Goal: Information Seeking & Learning: Learn about a topic

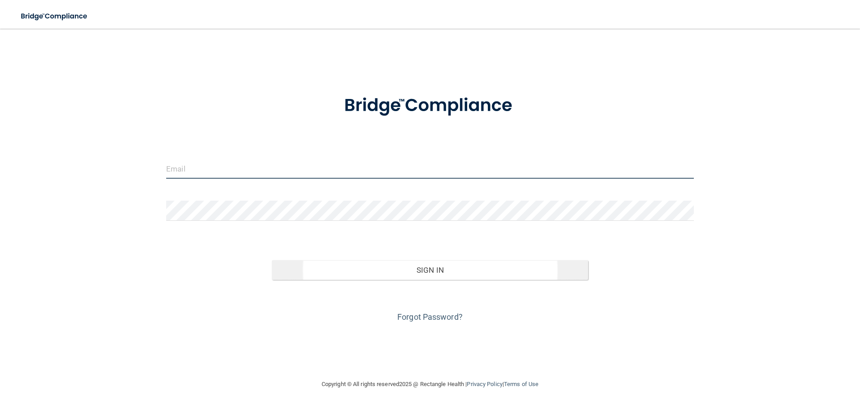
type input "[EMAIL_ADDRESS][DOMAIN_NAME]"
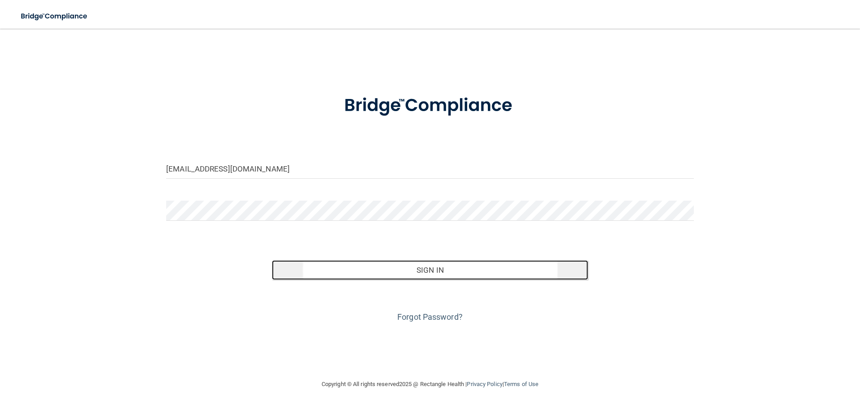
click at [458, 270] on button "Sign In" at bounding box center [430, 270] width 317 height 20
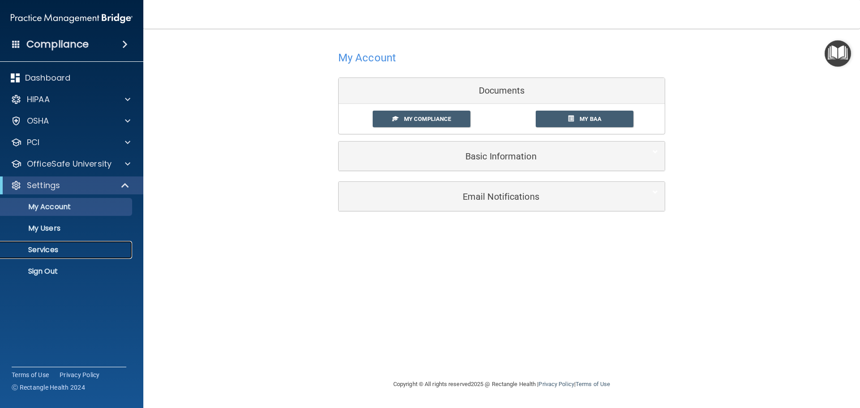
click at [58, 250] on p "Services" at bounding box center [67, 250] width 122 height 9
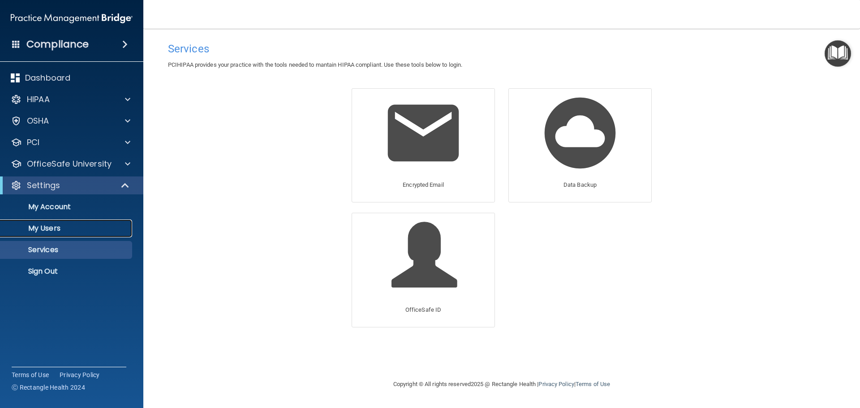
click at [62, 231] on p "My Users" at bounding box center [67, 228] width 122 height 9
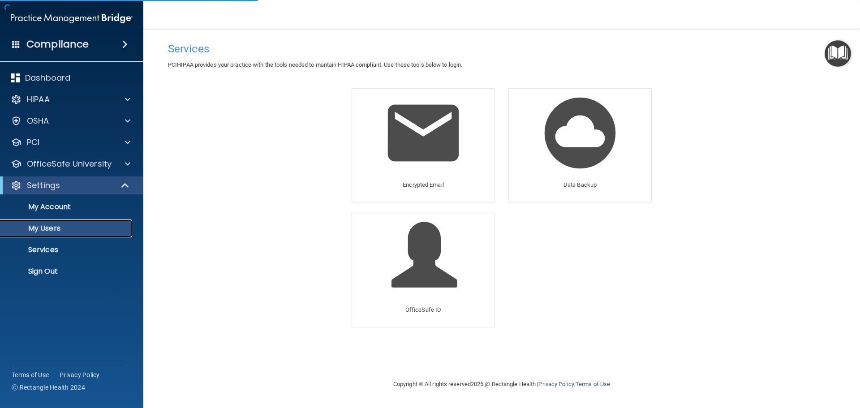
select select "20"
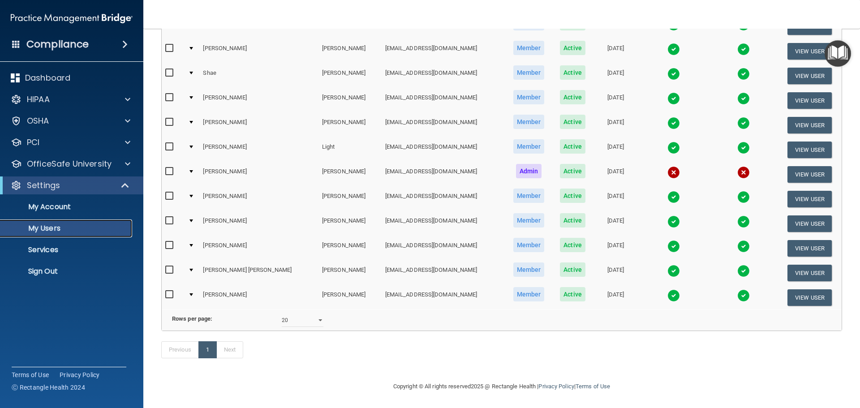
scroll to position [90, 0]
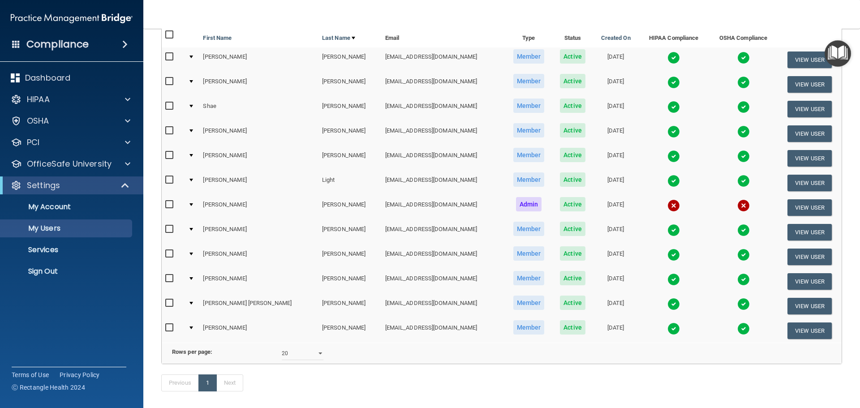
click at [42, 47] on h4 "Compliance" at bounding box center [57, 44] width 62 height 13
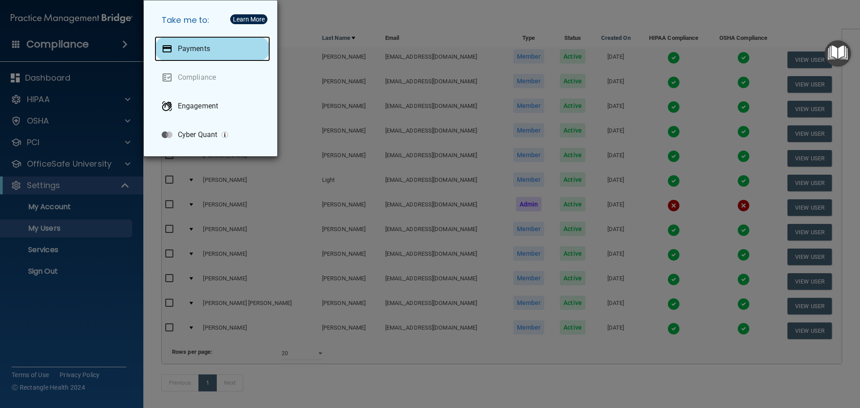
click at [214, 58] on div "Payments" at bounding box center [213, 48] width 116 height 25
click at [345, 13] on div "Take me to: Payments Compliance Engagement Cyber Quant" at bounding box center [430, 204] width 860 height 408
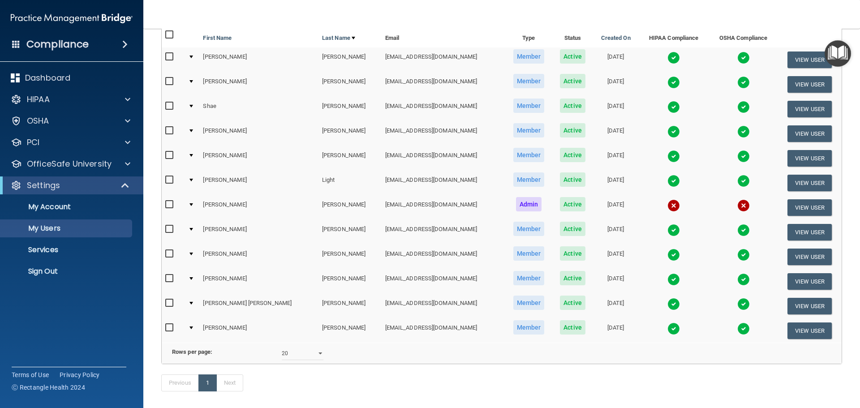
scroll to position [0, 0]
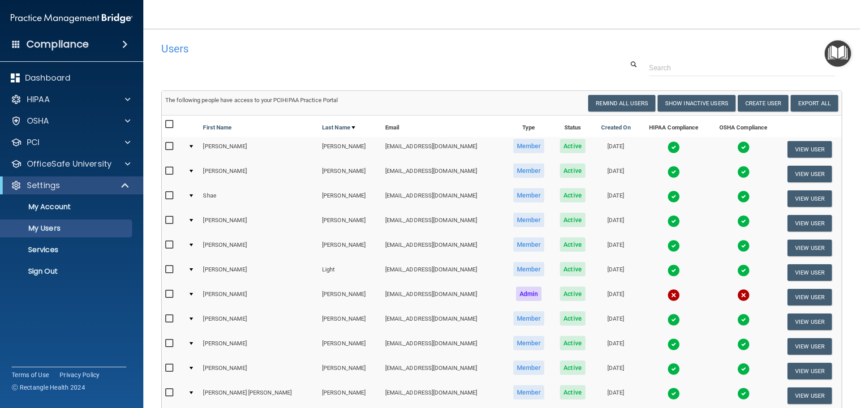
click at [64, 45] on h4 "Compliance" at bounding box center [57, 44] width 62 height 13
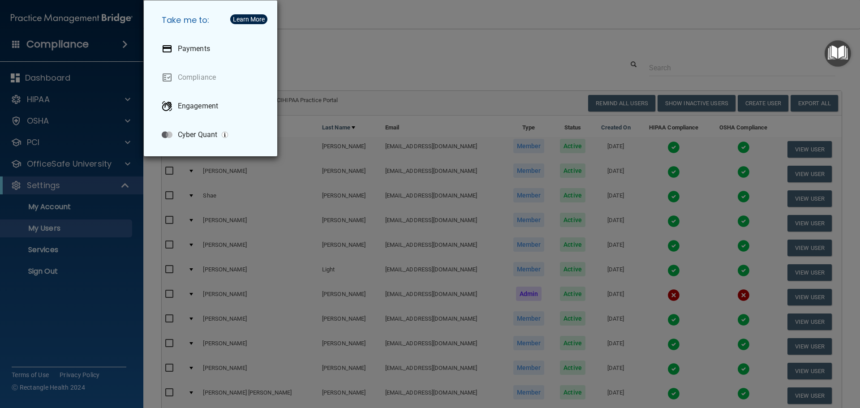
click at [78, 298] on div "Take me to: Payments Compliance Engagement Cyber Quant" at bounding box center [430, 204] width 860 height 408
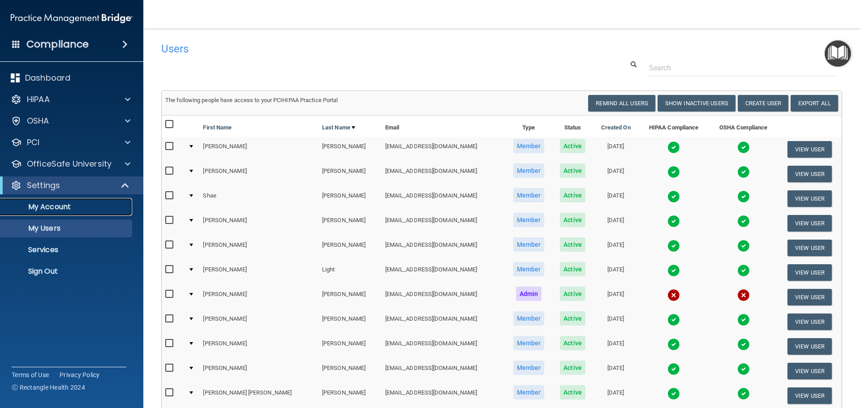
click at [57, 208] on p "My Account" at bounding box center [67, 207] width 122 height 9
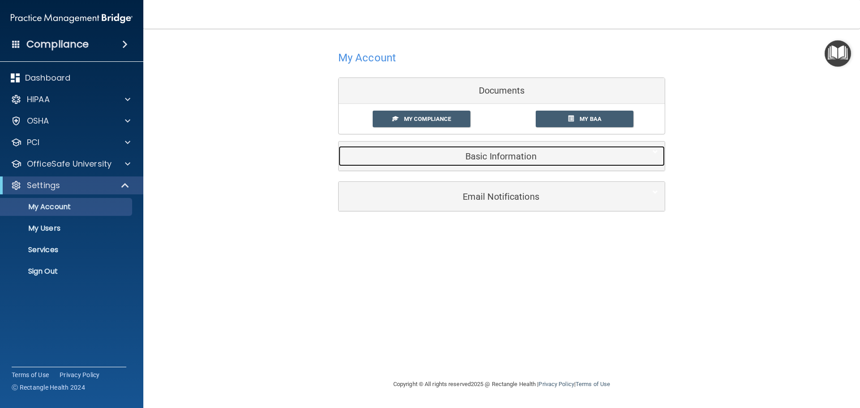
click at [515, 161] on h5 "Basic Information" at bounding box center [487, 156] width 285 height 10
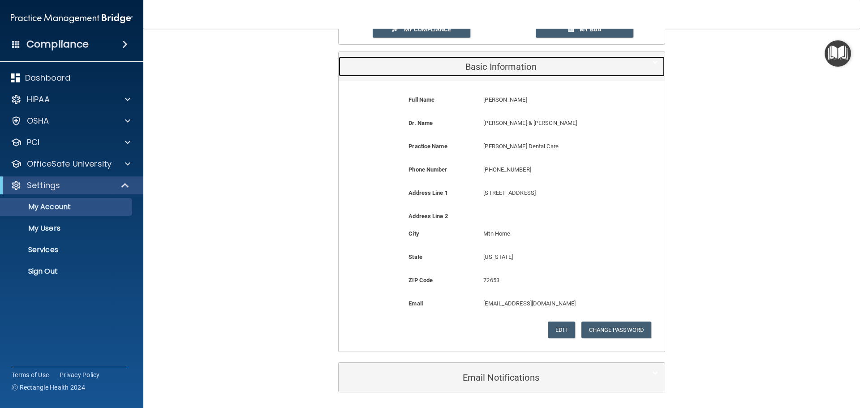
scroll to position [120, 0]
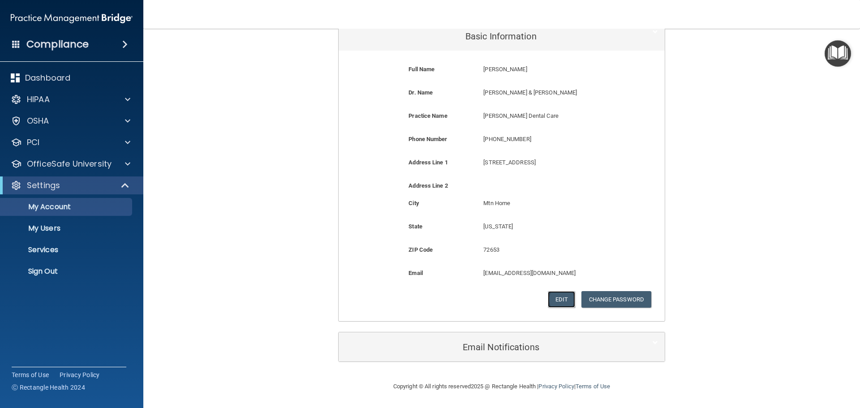
click at [557, 297] on button "Edit" at bounding box center [561, 299] width 27 height 17
select select "3"
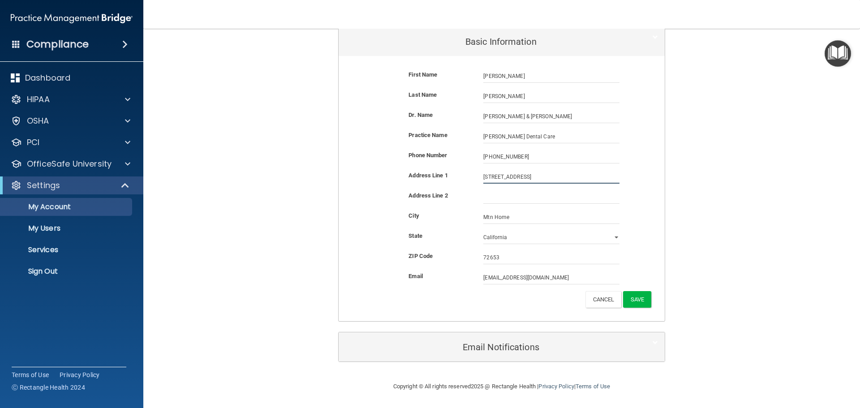
drag, startPoint x: 532, startPoint y: 178, endPoint x: 332, endPoint y: 177, distance: 199.4
click at [339, 178] on div "First Name Raegan McDole Raegan Last Name McDole Dr. Name Dr Irvin DeAtley & Dr…" at bounding box center [502, 188] width 326 height 265
type input "707 N Cardinal Dr"
type input "Ste 7"
click at [633, 303] on button "Save" at bounding box center [637, 299] width 28 height 17
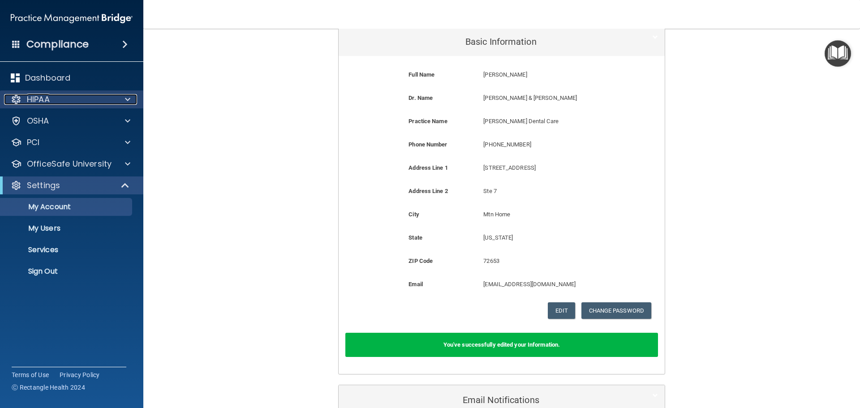
click at [34, 102] on p "HIPAA" at bounding box center [38, 99] width 23 height 11
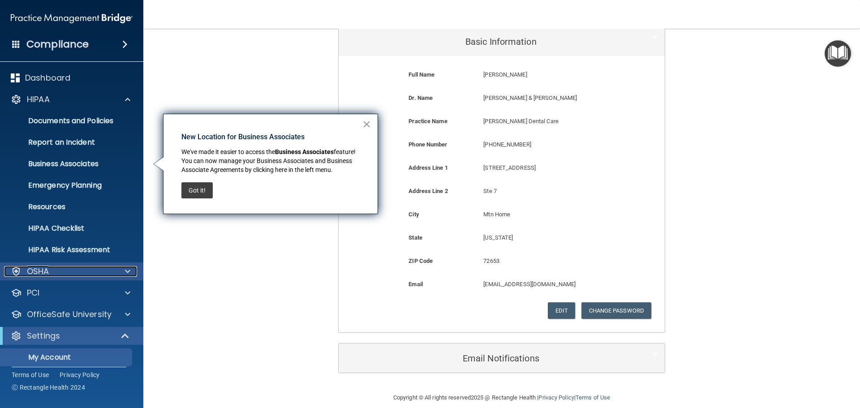
click at [61, 271] on div "OSHA" at bounding box center [59, 271] width 111 height 11
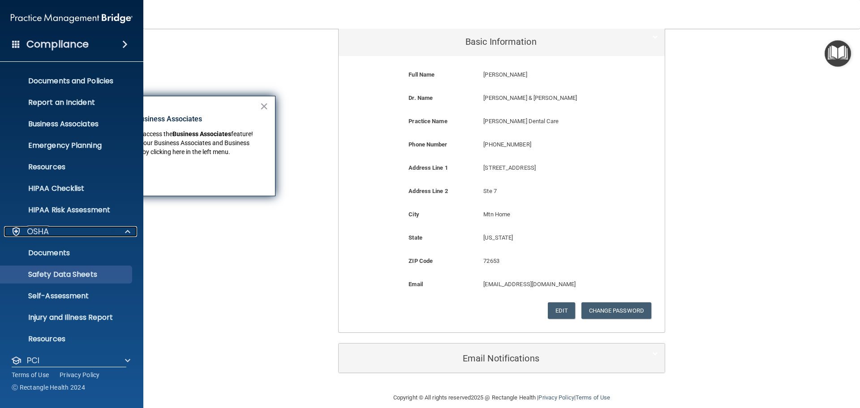
scroll to position [90, 0]
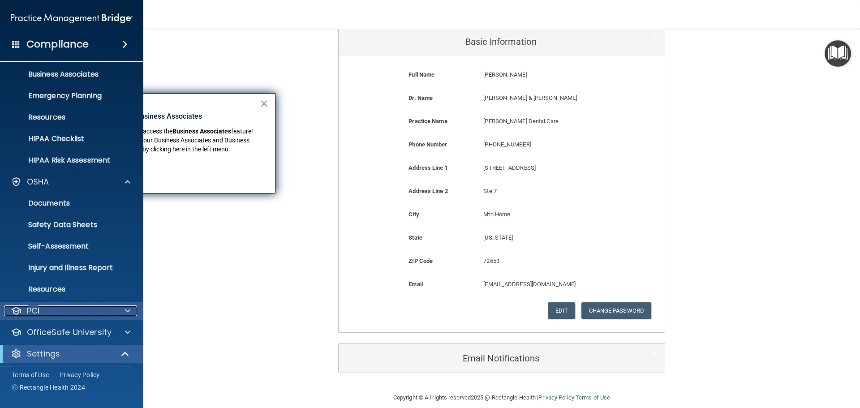
click at [124, 309] on div at bounding box center [126, 311] width 22 height 11
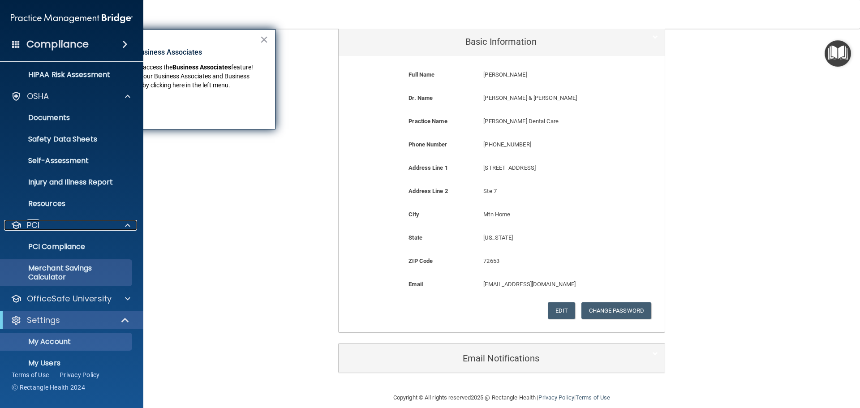
scroll to position [179, 0]
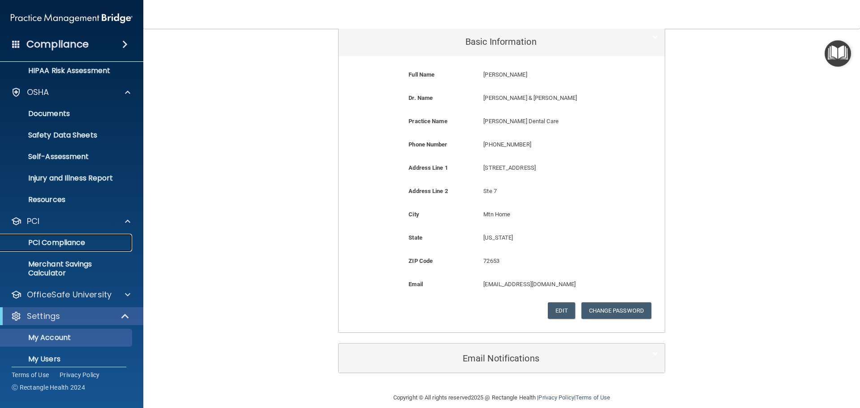
click at [59, 238] on p "PCI Compliance" at bounding box center [67, 242] width 122 height 9
click at [95, 46] on div "Compliance" at bounding box center [71, 44] width 143 height 20
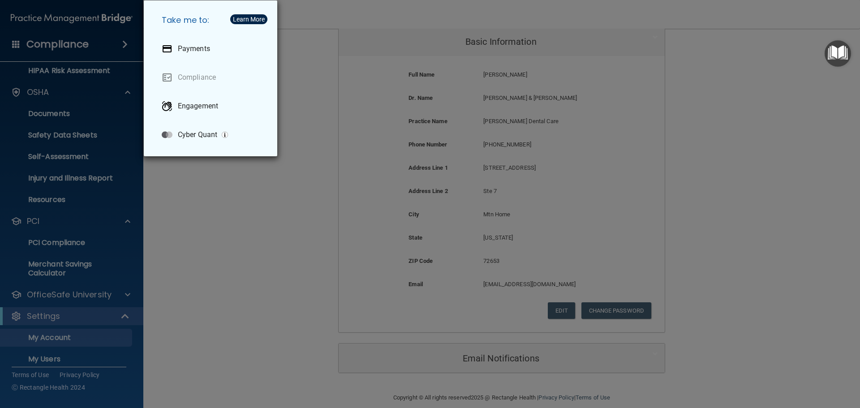
click at [342, 236] on div "Take me to: Payments Compliance Engagement Cyber Quant" at bounding box center [430, 204] width 860 height 408
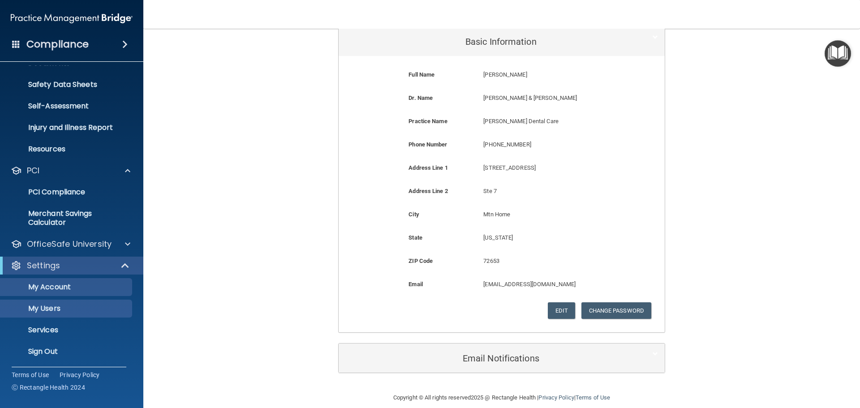
scroll to position [231, 0]
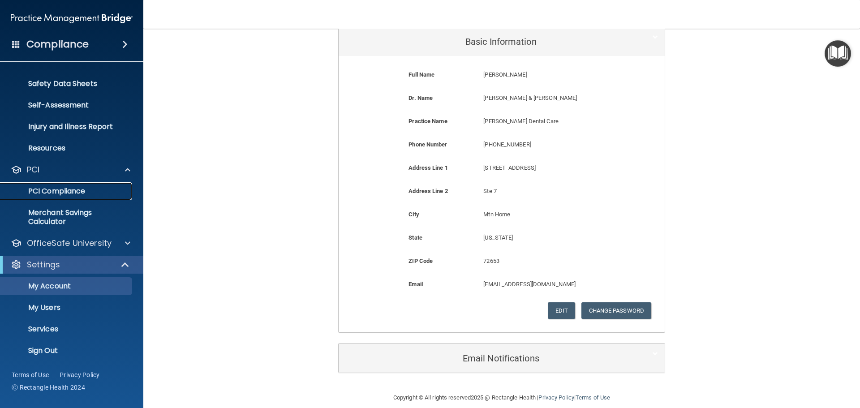
click at [35, 193] on p "PCI Compliance" at bounding box center [67, 191] width 122 height 9
click at [125, 261] on span at bounding box center [126, 264] width 8 height 11
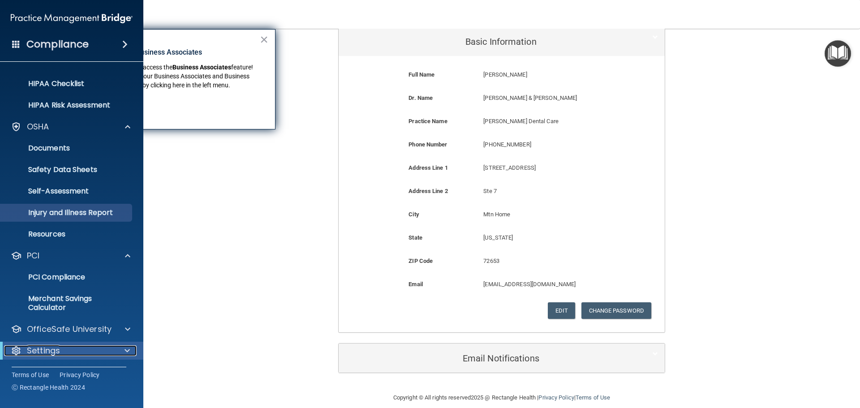
scroll to position [145, 0]
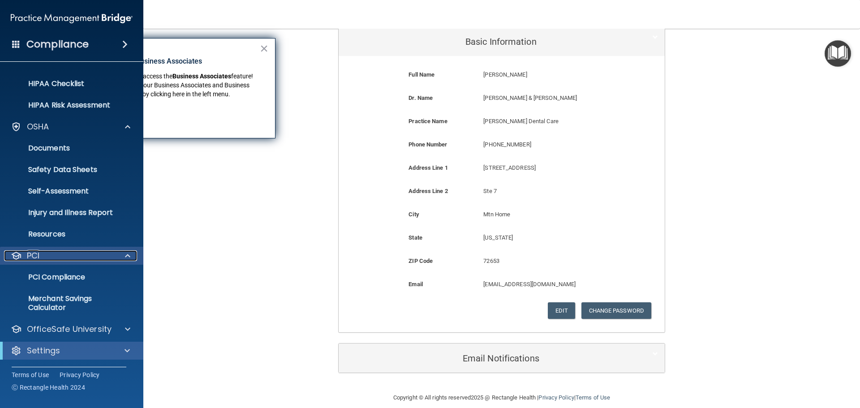
click at [127, 256] on span at bounding box center [127, 255] width 5 height 11
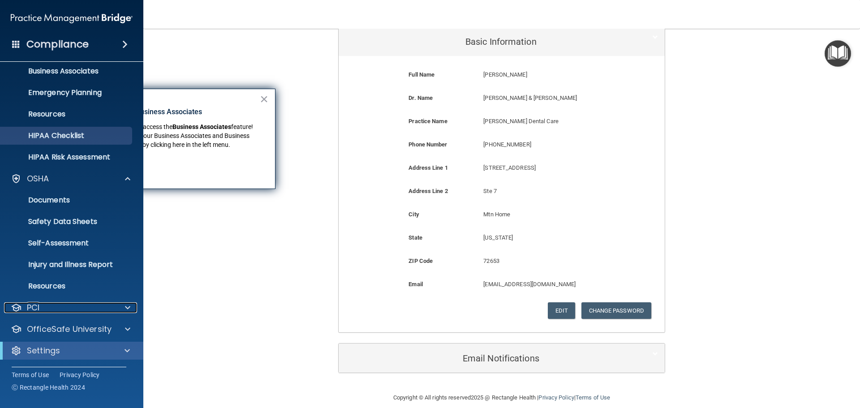
scroll to position [93, 0]
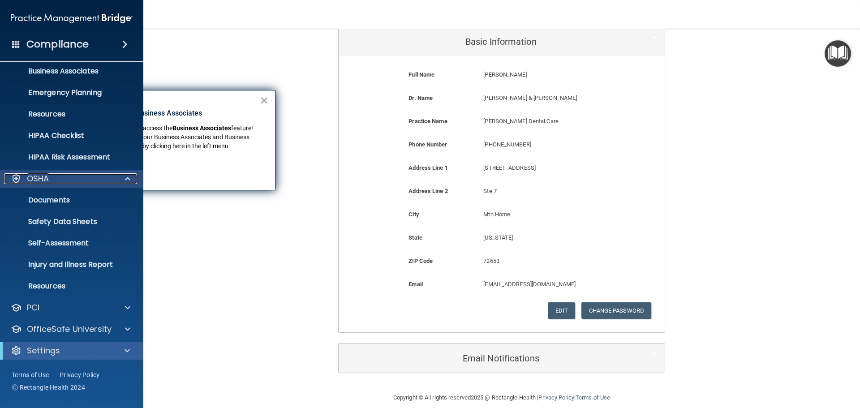
click at [91, 182] on div "OSHA" at bounding box center [59, 178] width 111 height 11
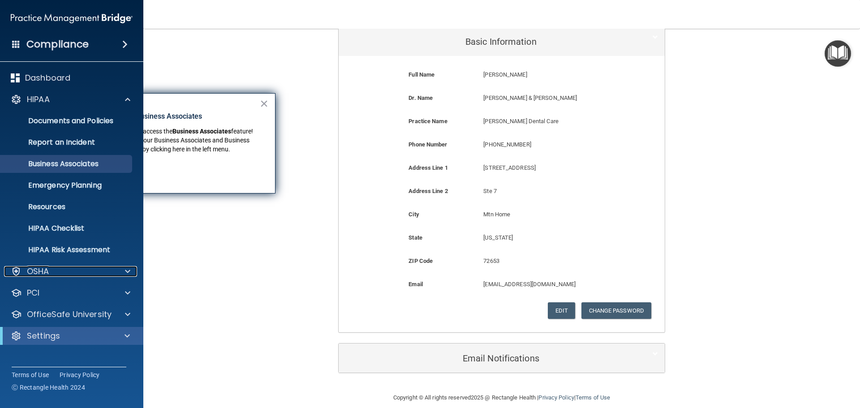
scroll to position [0, 0]
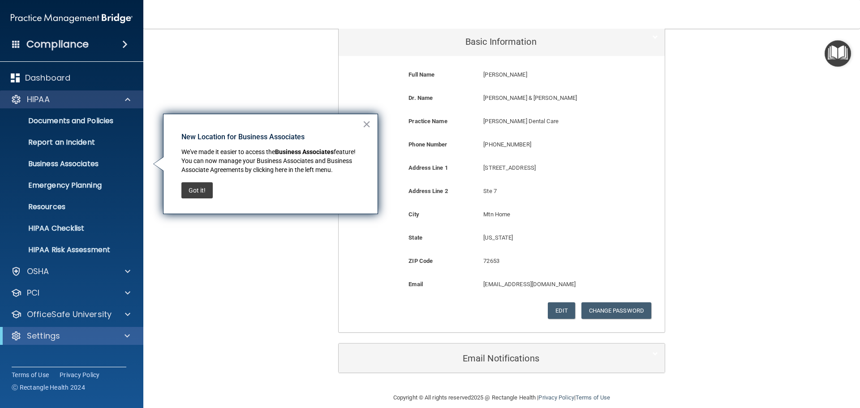
click at [49, 93] on div "HIPAA" at bounding box center [72, 100] width 144 height 18
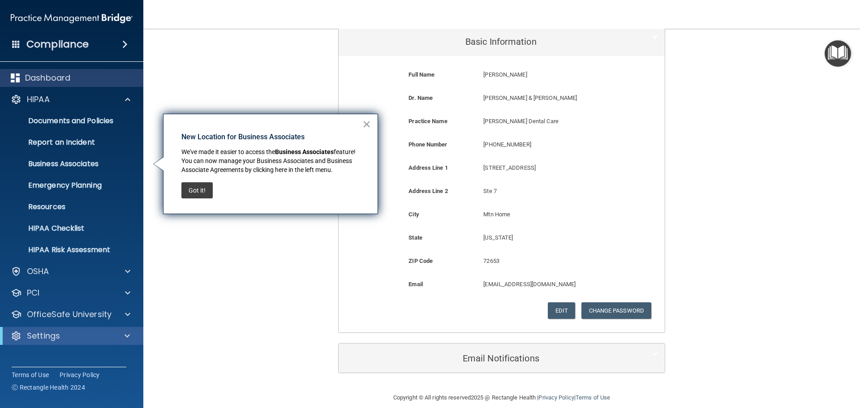
click at [34, 83] on div "Dashboard" at bounding box center [72, 78] width 144 height 18
click at [187, 194] on button "Got it!" at bounding box center [196, 190] width 31 height 16
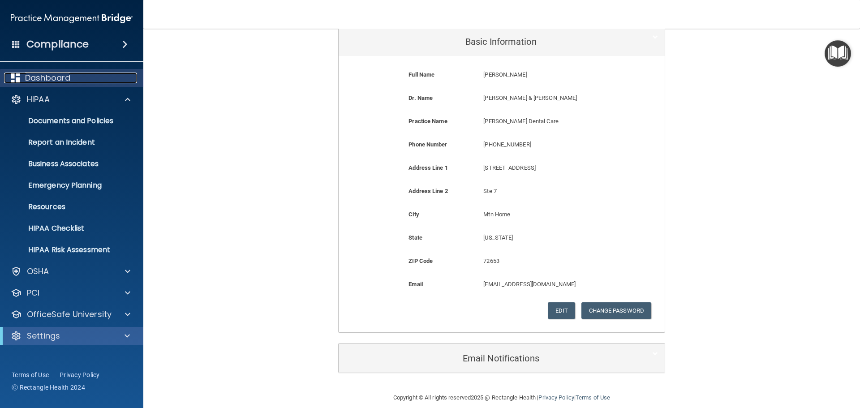
click at [24, 77] on div "Dashboard" at bounding box center [59, 78] width 111 height 11
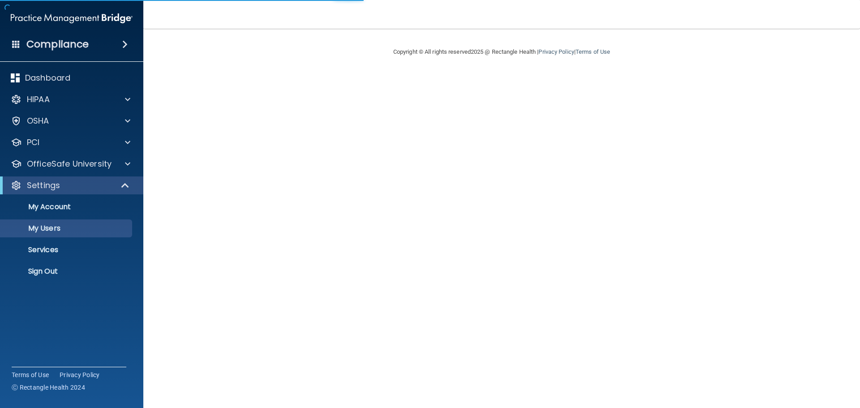
select select "20"
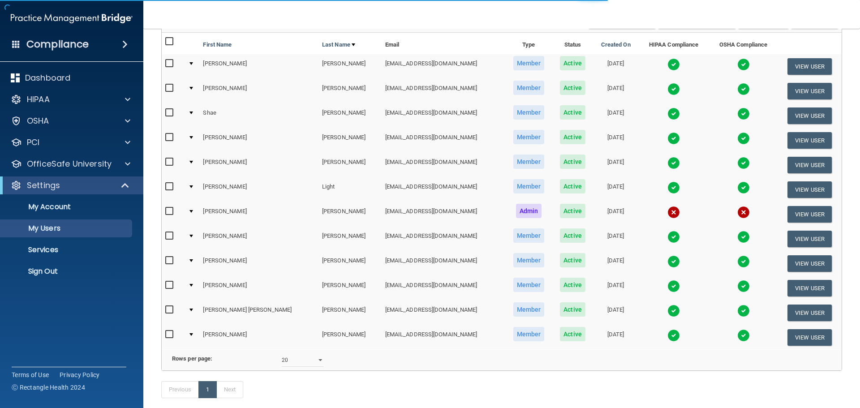
scroll to position [90, 0]
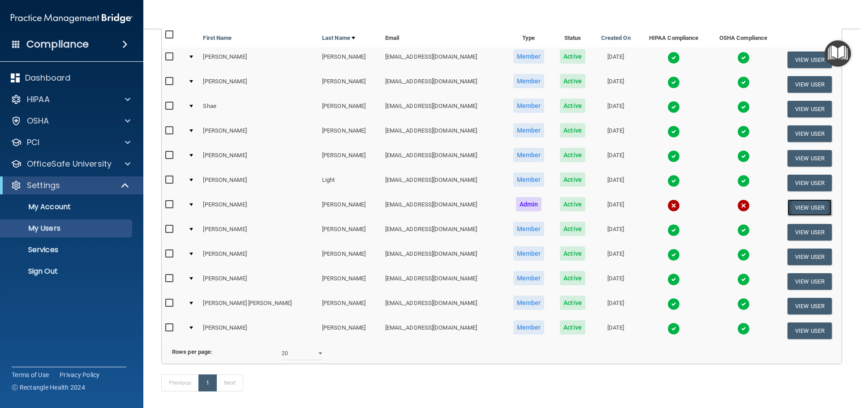
click at [791, 207] on button "View User" at bounding box center [810, 207] width 44 height 17
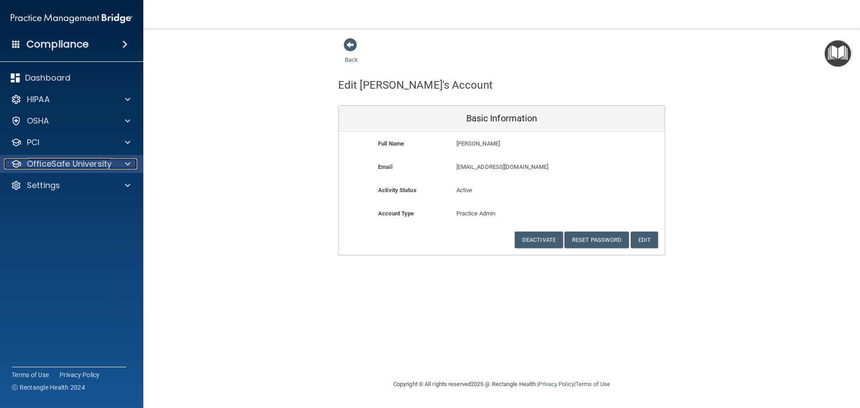
click at [129, 169] on span at bounding box center [127, 164] width 5 height 11
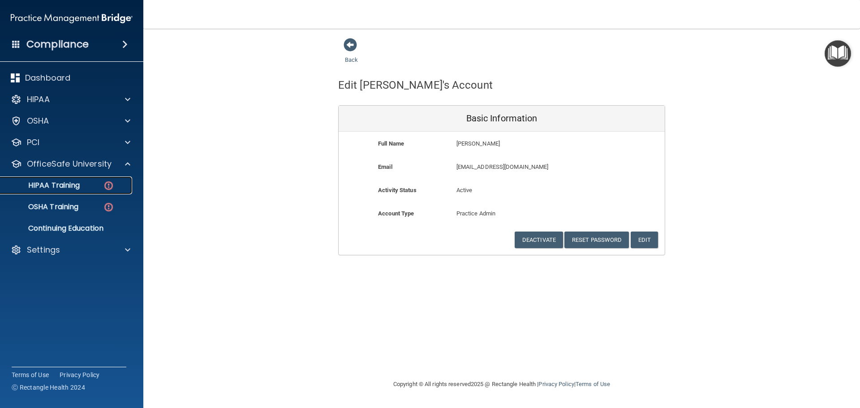
click at [97, 183] on div "HIPAA Training" at bounding box center [67, 185] width 122 height 9
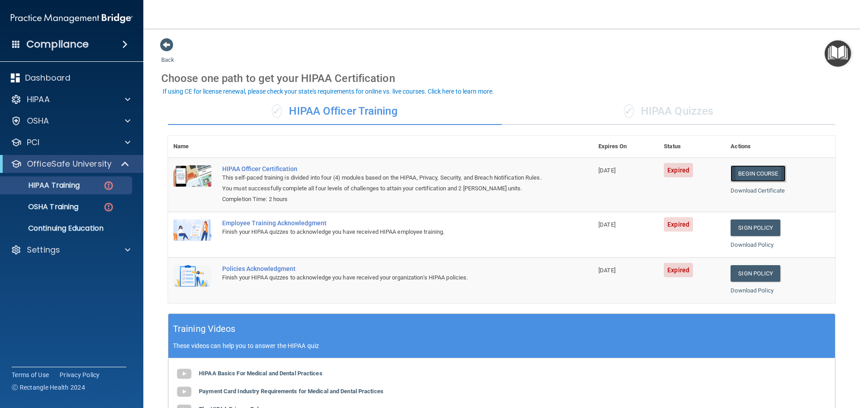
click at [750, 173] on link "Begin Course" at bounding box center [758, 173] width 55 height 17
click at [63, 189] on p "HIPAA Training" at bounding box center [43, 185] width 74 height 9
click at [63, 205] on p "OSHA Training" at bounding box center [42, 207] width 73 height 9
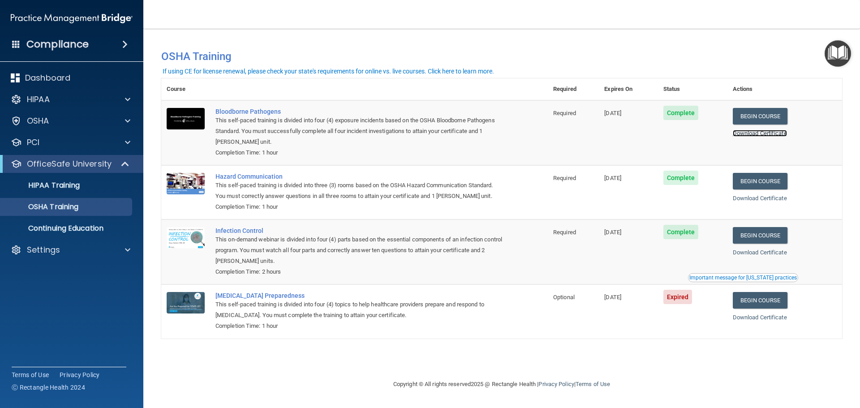
click at [767, 134] on link "Download Certificate" at bounding box center [760, 133] width 54 height 7
click at [784, 200] on link "Download Certificate" at bounding box center [760, 198] width 54 height 7
click at [771, 256] on link "Download Certificate" at bounding box center [760, 252] width 54 height 7
click at [88, 181] on div "HIPAA Training" at bounding box center [67, 185] width 122 height 9
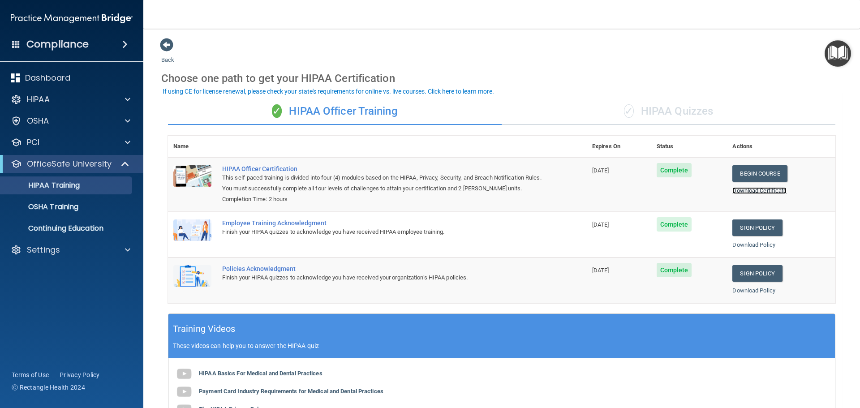
click at [746, 194] on link "Download Certificate" at bounding box center [760, 190] width 54 height 7
click at [757, 247] on link "Download Policy" at bounding box center [754, 244] width 43 height 7
click at [770, 293] on link "Download Policy" at bounding box center [754, 290] width 43 height 7
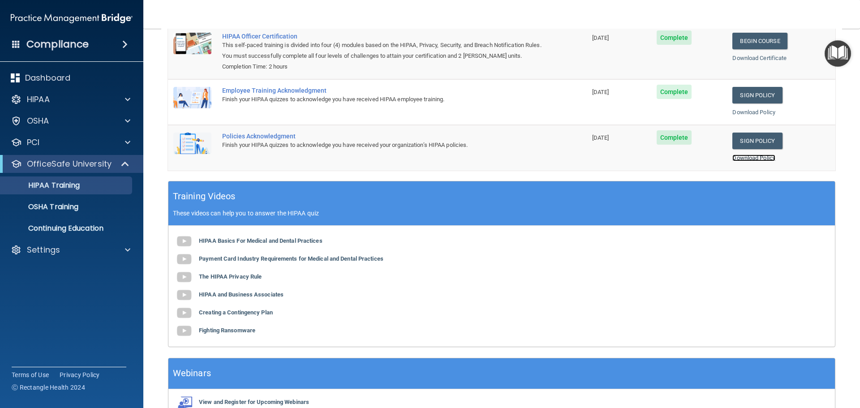
scroll to position [184, 0]
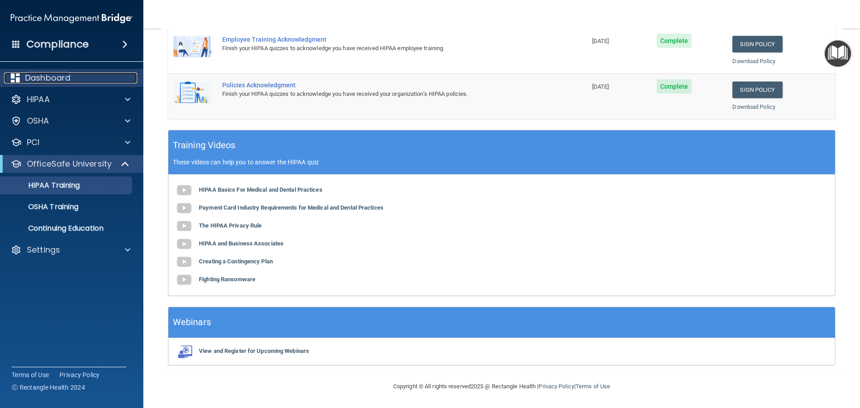
click at [77, 77] on div "Dashboard" at bounding box center [59, 78] width 111 height 11
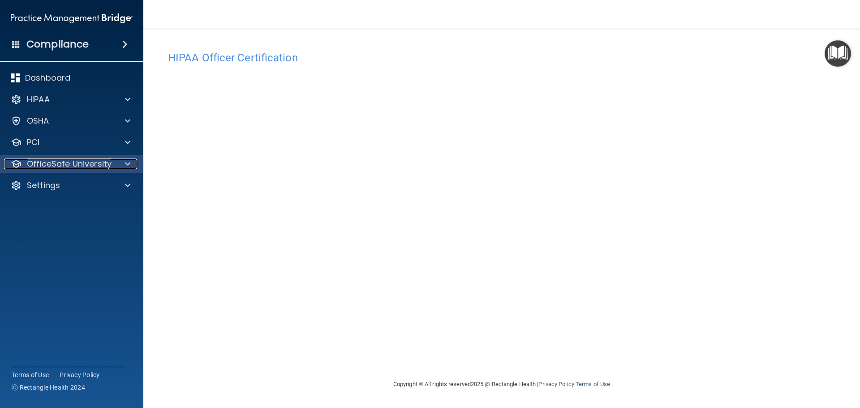
click at [109, 165] on p "OfficeSafe University" at bounding box center [69, 164] width 85 height 11
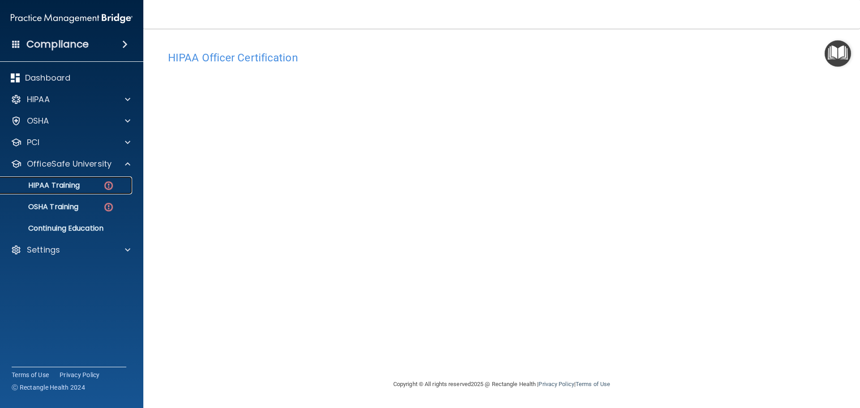
click at [99, 186] on div "HIPAA Training" at bounding box center [67, 185] width 122 height 9
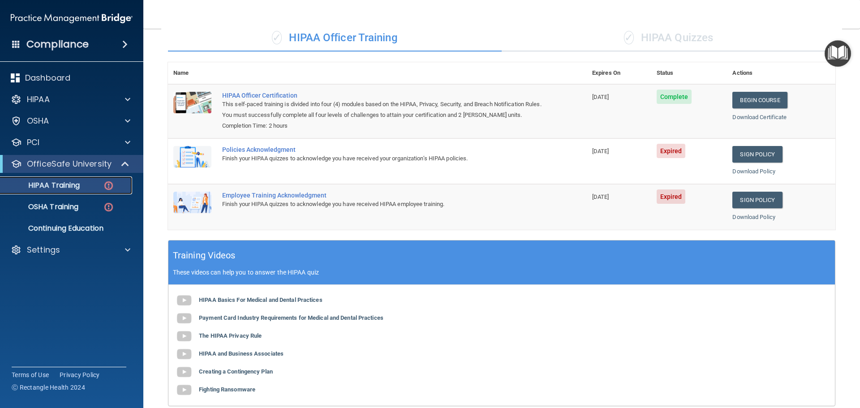
scroll to position [134, 0]
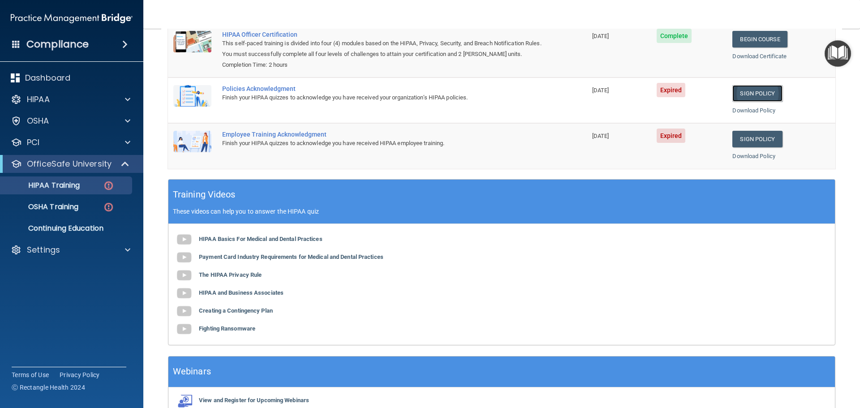
click at [758, 94] on link "Sign Policy" at bounding box center [758, 93] width 50 height 17
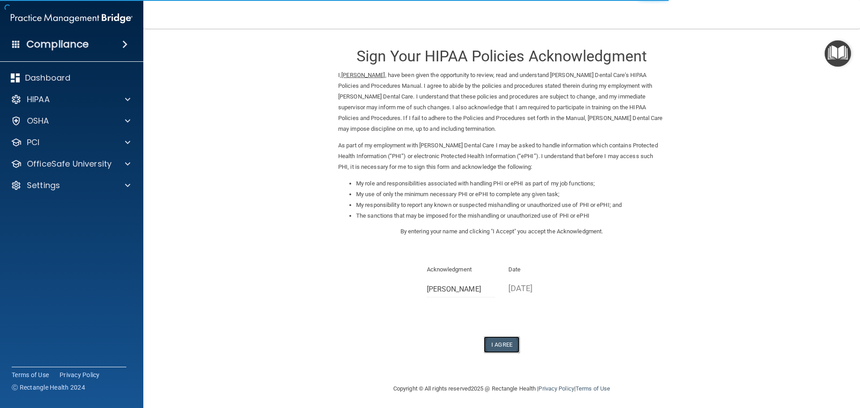
click at [492, 347] on button "I Agree" at bounding box center [502, 344] width 36 height 17
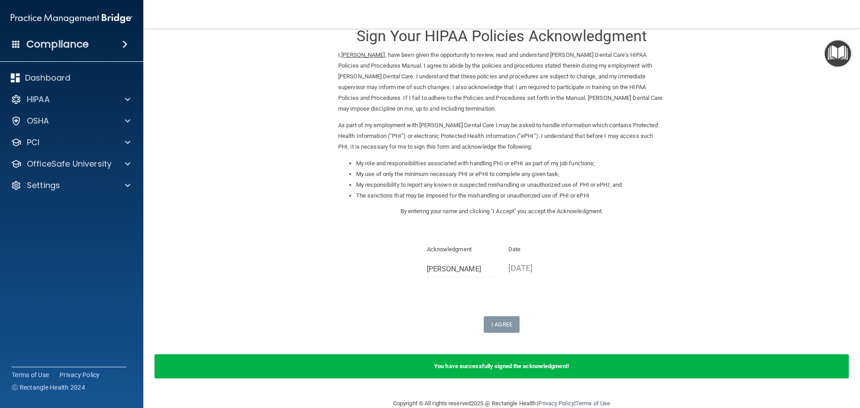
scroll to position [37, 0]
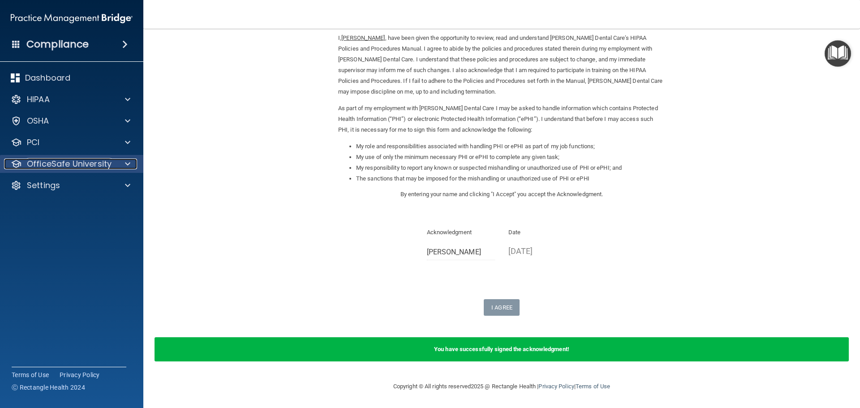
click at [61, 168] on p "OfficeSafe University" at bounding box center [69, 164] width 85 height 11
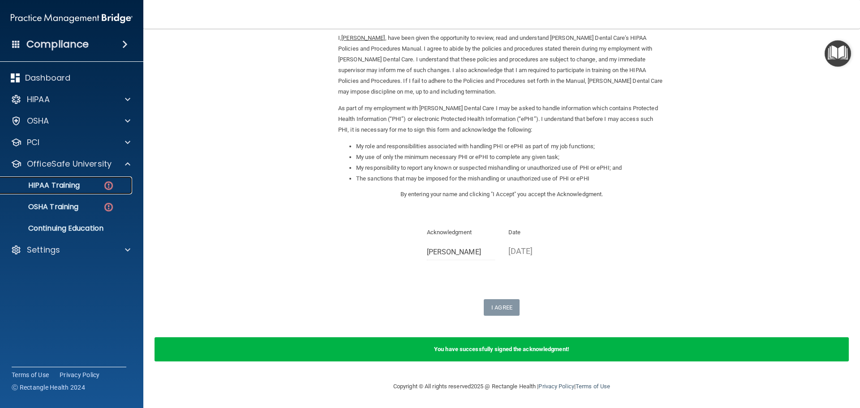
click at [73, 181] on p "HIPAA Training" at bounding box center [43, 185] width 74 height 9
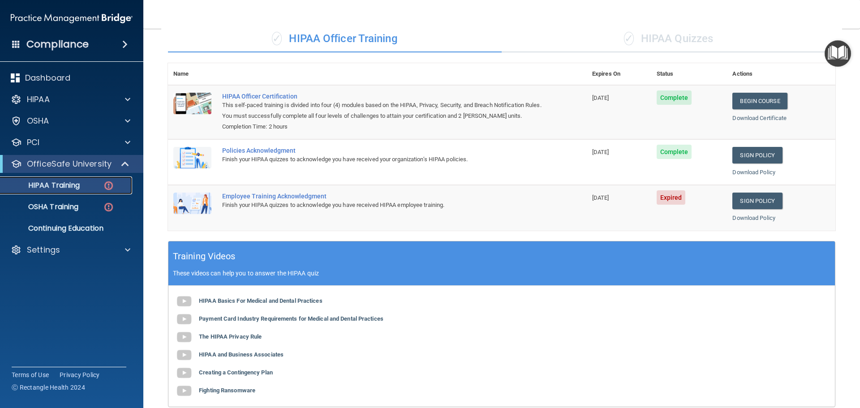
scroll to position [50, 0]
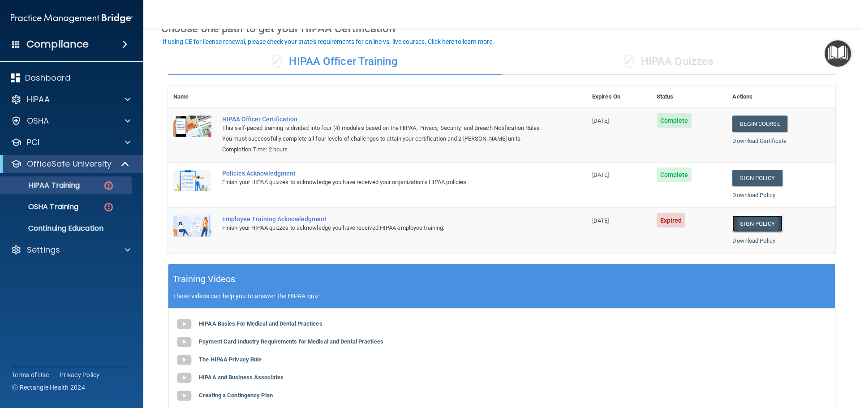
click at [748, 228] on link "Sign Policy" at bounding box center [758, 224] width 50 height 17
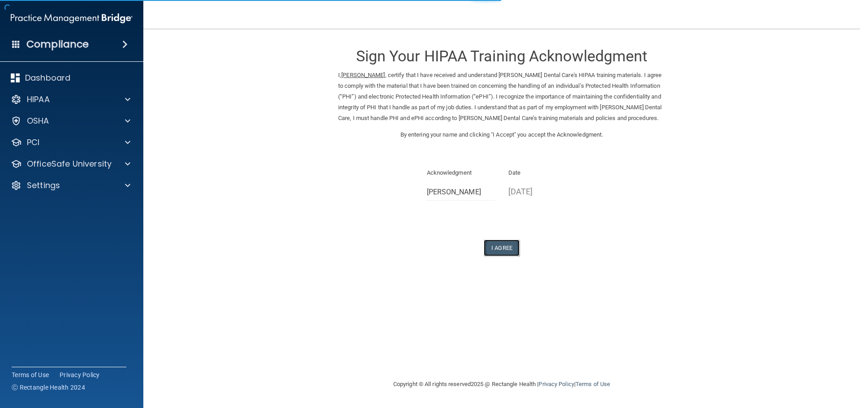
click at [501, 248] on button "I Agree" at bounding box center [502, 248] width 36 height 17
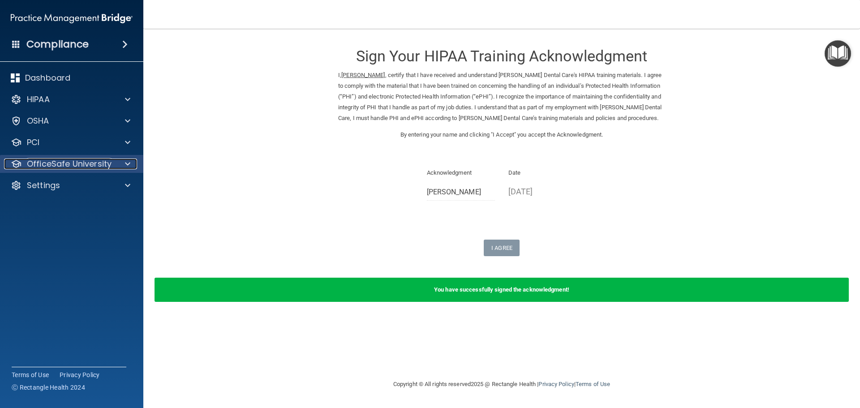
click at [92, 164] on p "OfficeSafe University" at bounding box center [69, 164] width 85 height 11
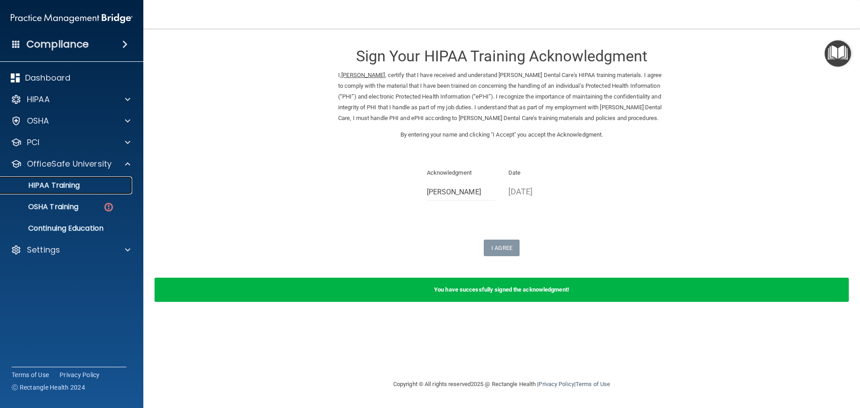
click at [62, 186] on p "HIPAA Training" at bounding box center [43, 185] width 74 height 9
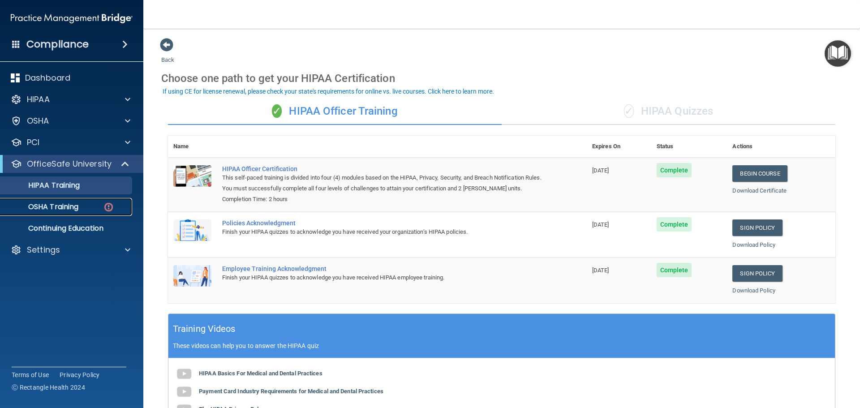
click at [51, 204] on p "OSHA Training" at bounding box center [42, 207] width 73 height 9
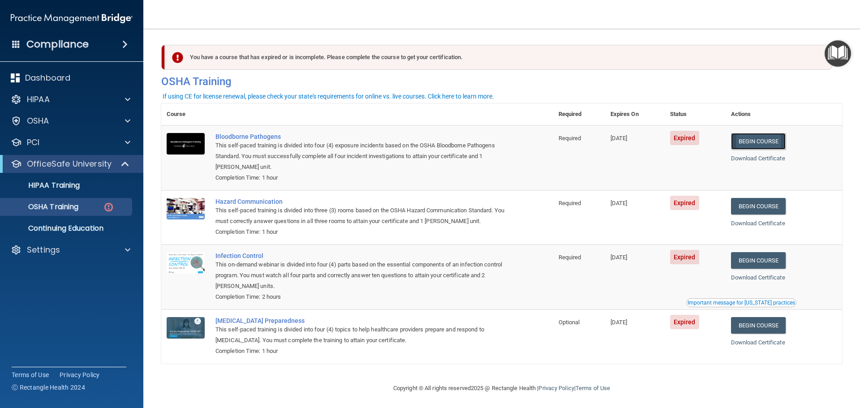
click at [763, 139] on link "Begin Course" at bounding box center [758, 141] width 55 height 17
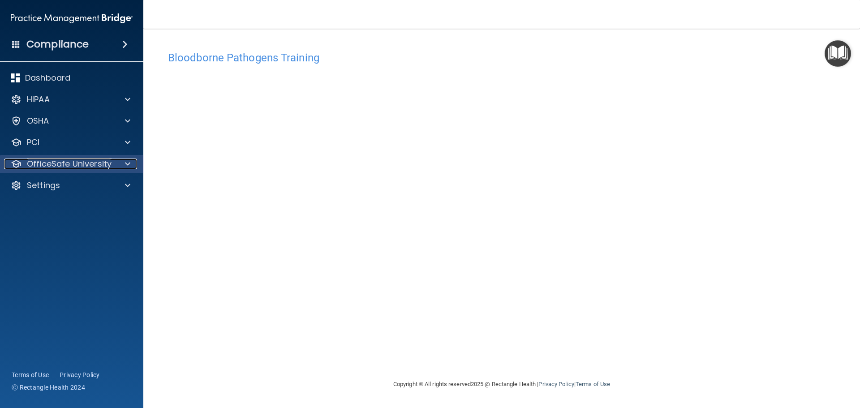
click at [92, 166] on p "OfficeSafe University" at bounding box center [69, 164] width 85 height 11
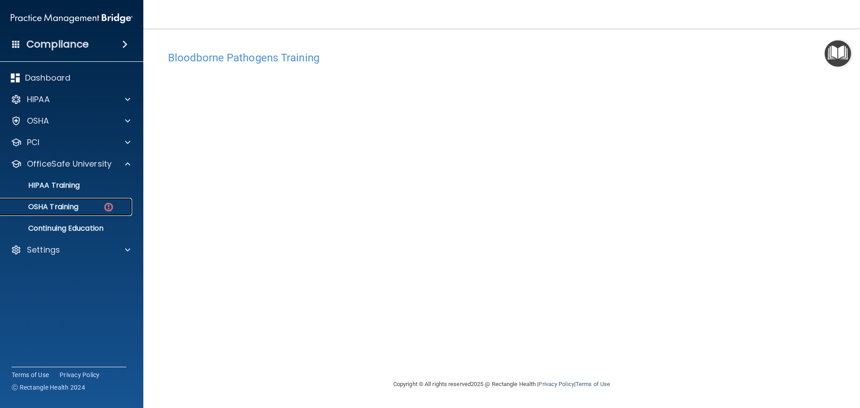
click at [89, 202] on link "OSHA Training" at bounding box center [61, 207] width 141 height 18
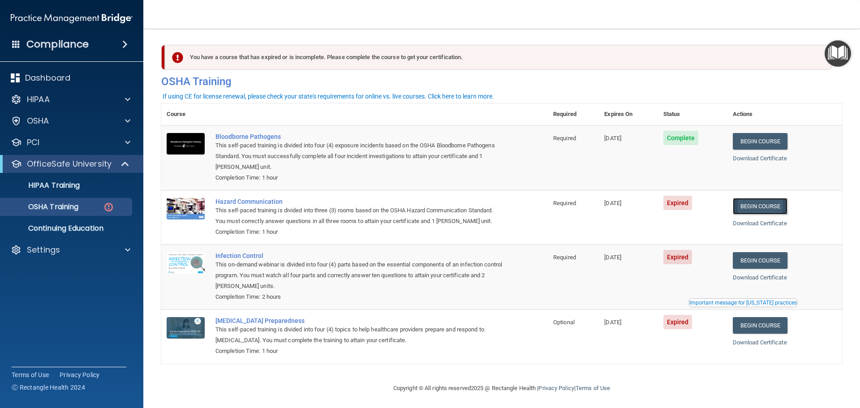
click at [763, 202] on link "Begin Course" at bounding box center [760, 206] width 55 height 17
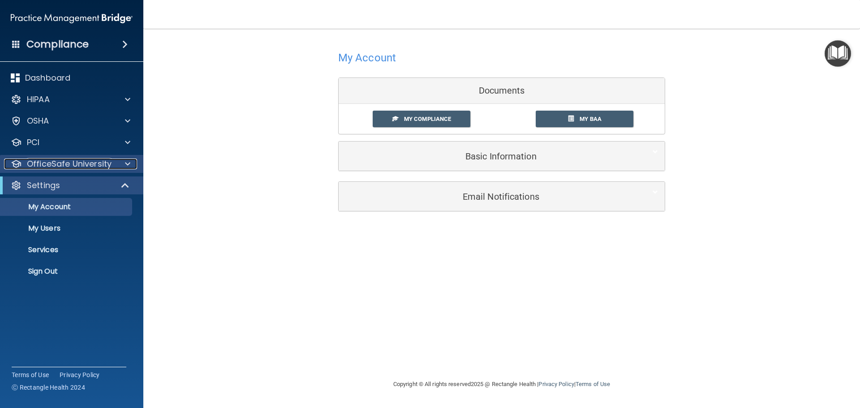
click at [100, 164] on p "OfficeSafe University" at bounding box center [69, 164] width 85 height 11
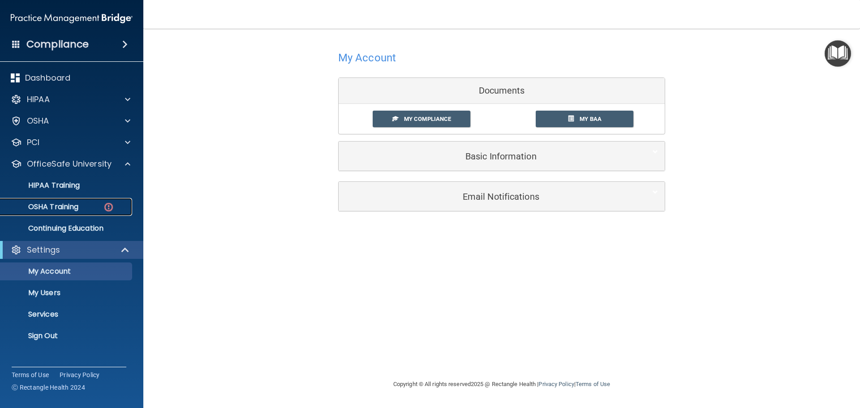
click at [82, 205] on div "OSHA Training" at bounding box center [67, 207] width 122 height 9
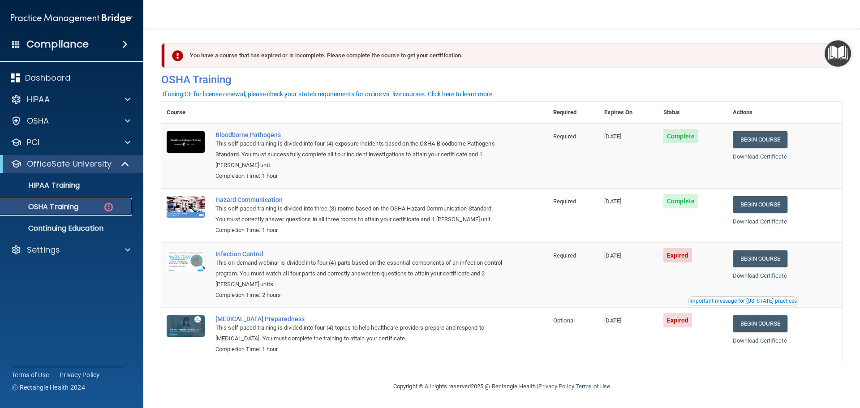
scroll to position [4, 0]
click at [768, 254] on link "Begin Course" at bounding box center [760, 258] width 55 height 17
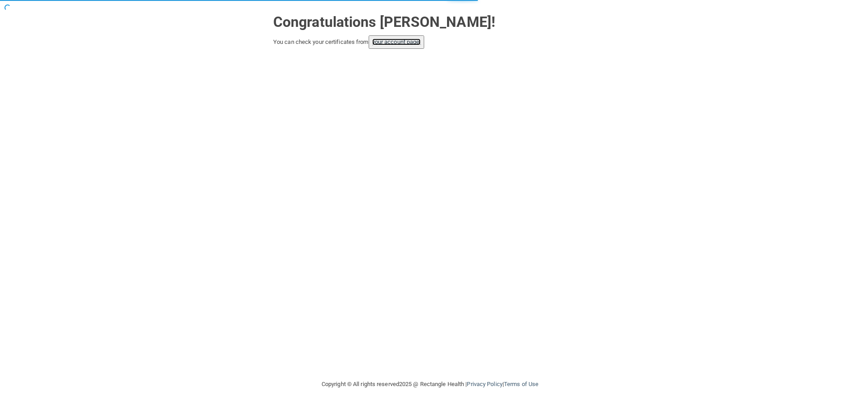
drag, startPoint x: 390, startPoint y: 43, endPoint x: 390, endPoint y: 38, distance: 5.4
click at [390, 43] on link "your account page!" at bounding box center [396, 42] width 49 height 7
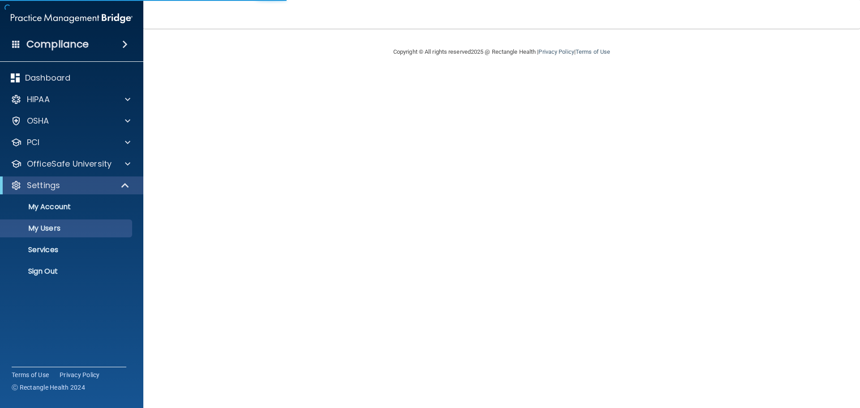
select select "20"
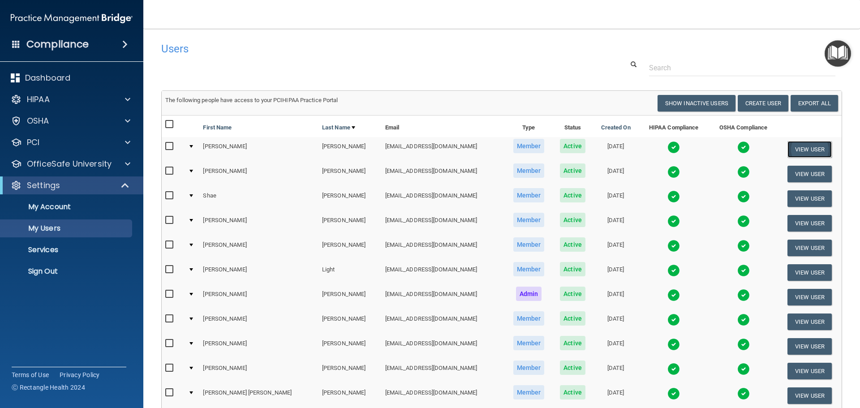
click at [810, 148] on button "View User" at bounding box center [810, 149] width 44 height 17
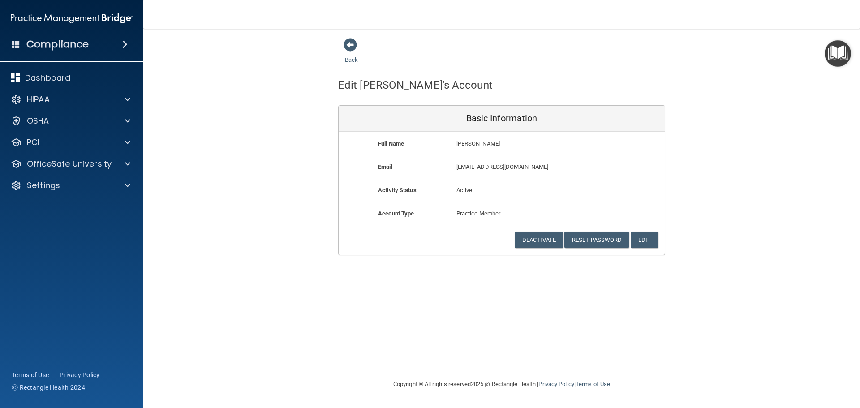
click at [24, 43] on div "Compliance" at bounding box center [71, 44] width 143 height 20
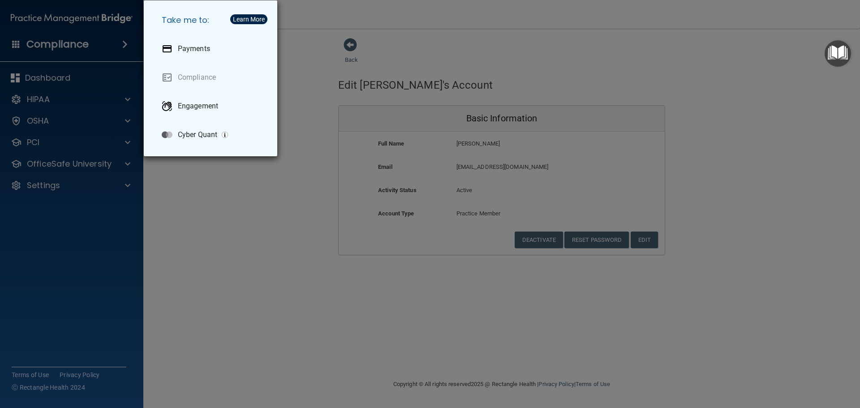
click at [273, 228] on div "Take me to: Payments Compliance Engagement Cyber Quant" at bounding box center [430, 204] width 860 height 408
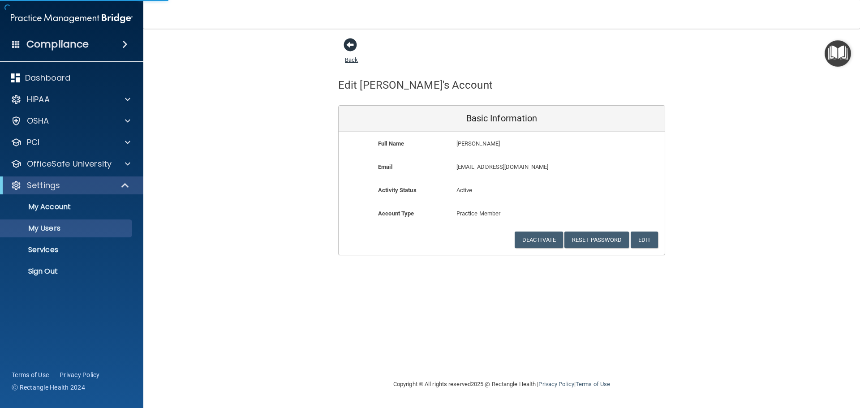
click at [348, 46] on span at bounding box center [350, 44] width 13 height 13
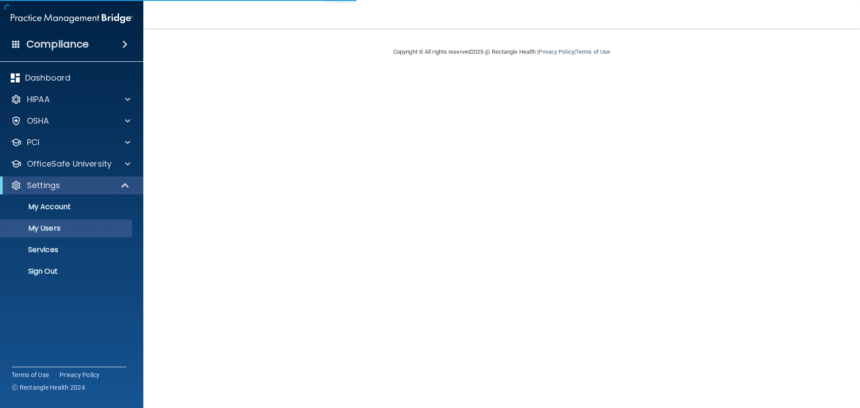
select select "20"
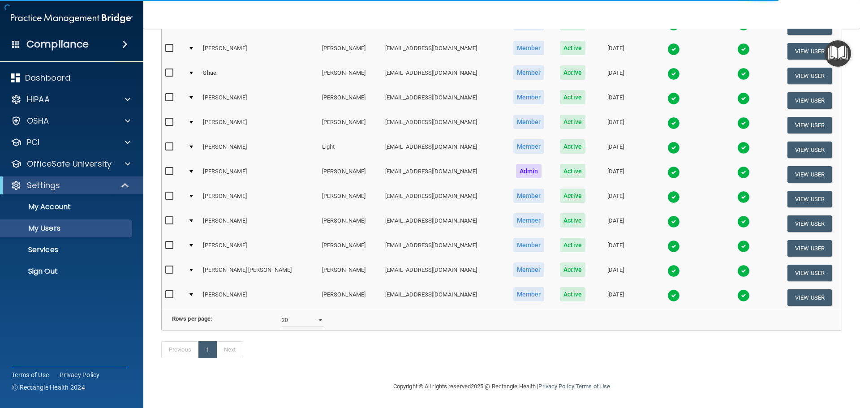
scroll to position [136, 0]
click at [62, 246] on p "Services" at bounding box center [67, 250] width 122 height 9
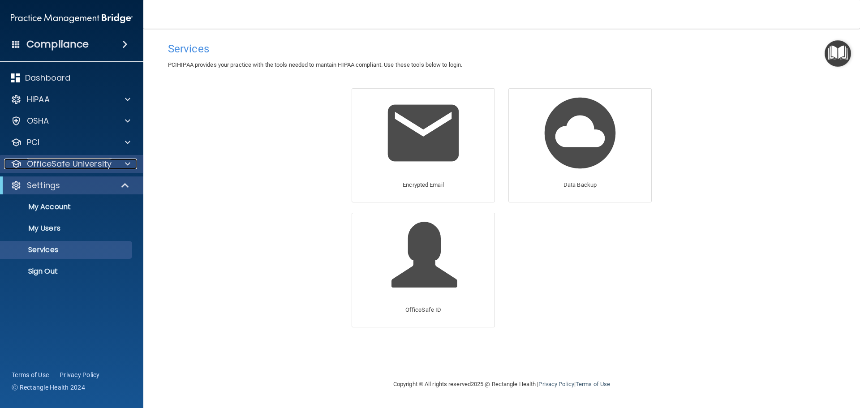
click at [116, 164] on div at bounding box center [126, 164] width 22 height 11
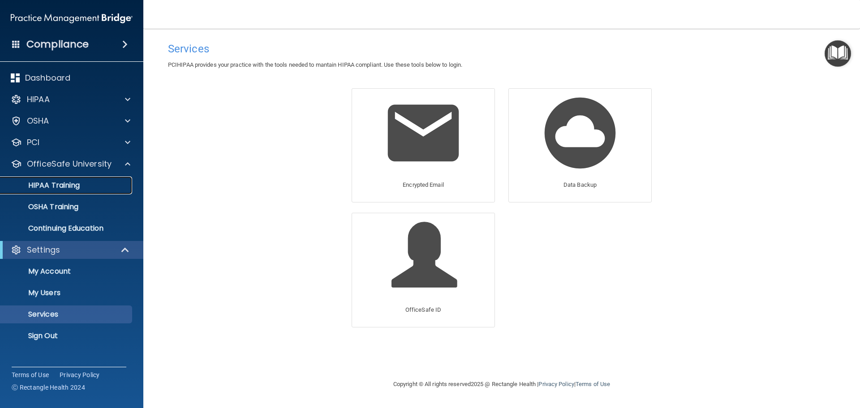
click at [65, 187] on p "HIPAA Training" at bounding box center [43, 185] width 74 height 9
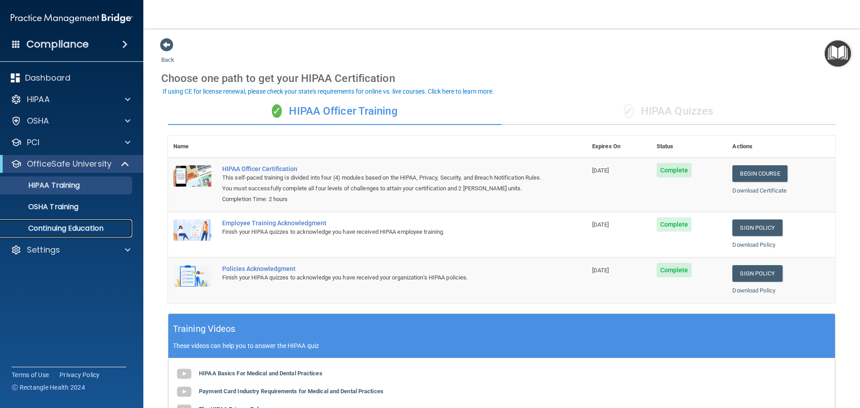
click at [52, 234] on link "Continuing Education" at bounding box center [61, 229] width 141 height 18
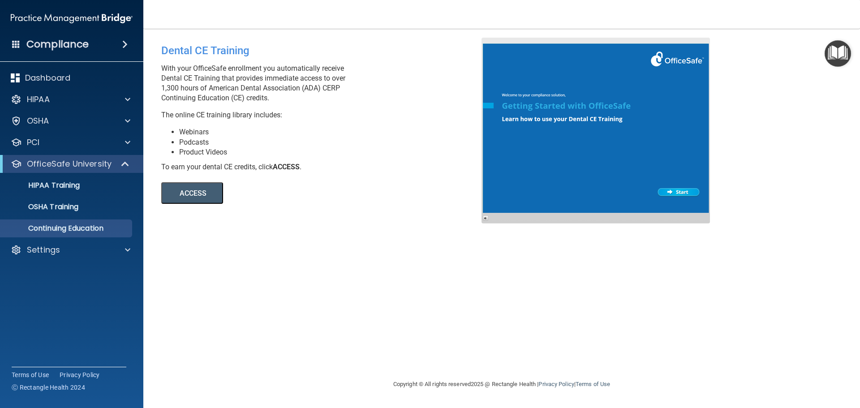
click at [198, 186] on button "ACCESS" at bounding box center [192, 193] width 62 height 22
click at [131, 119] on div at bounding box center [126, 121] width 22 height 11
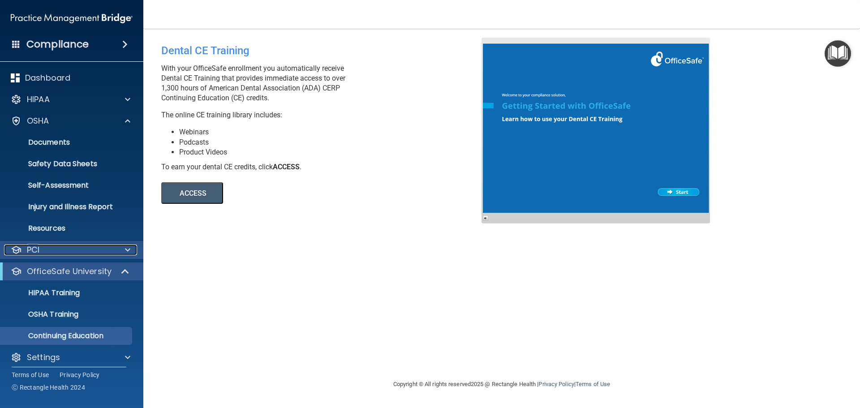
click at [126, 251] on span at bounding box center [127, 250] width 5 height 11
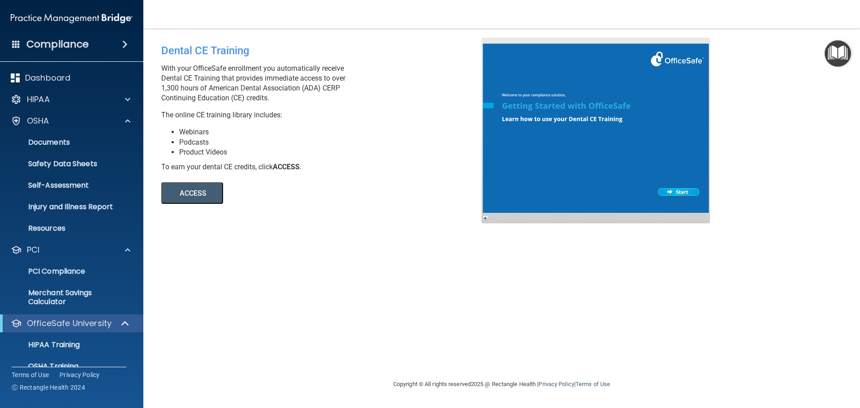
click at [69, 59] on div "Compliance Dashboard HIPAA Documents and Policies Report an Incident Business A…" at bounding box center [71, 204] width 143 height 408
click at [69, 56] on div "Compliance Dashboard HIPAA Documents and Policies Report an Incident Business A…" at bounding box center [71, 204] width 143 height 408
click at [69, 48] on h4 "Compliance" at bounding box center [57, 44] width 62 height 13
